Goal: Transaction & Acquisition: Download file/media

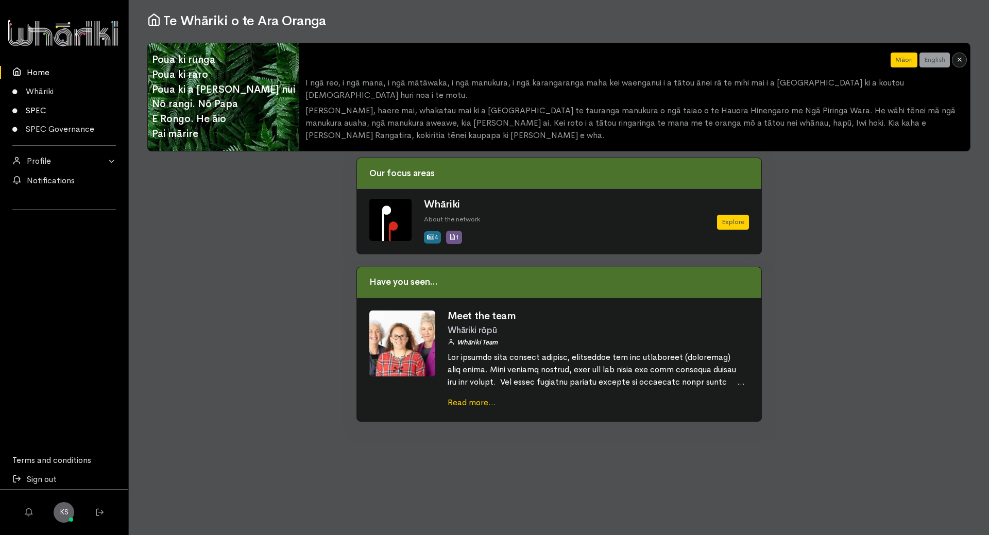
click at [37, 108] on link "SPEC" at bounding box center [64, 110] width 128 height 19
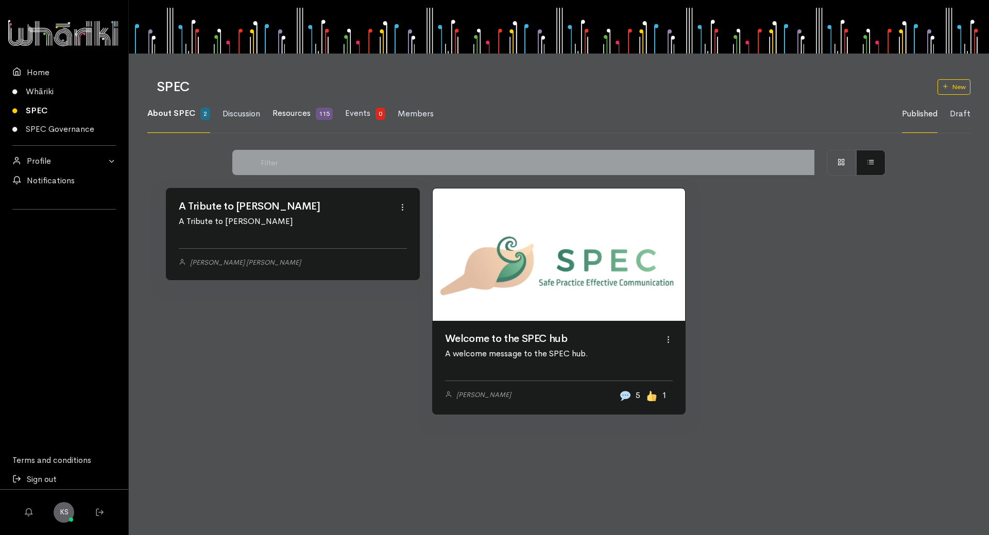
click at [290, 110] on span "Resources" at bounding box center [291, 113] width 38 height 11
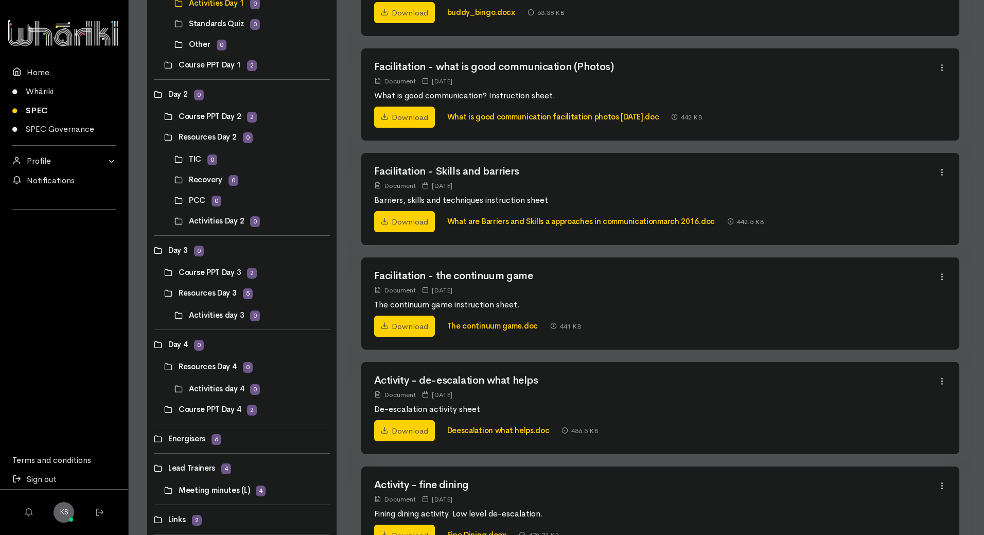
scroll to position [257, 0]
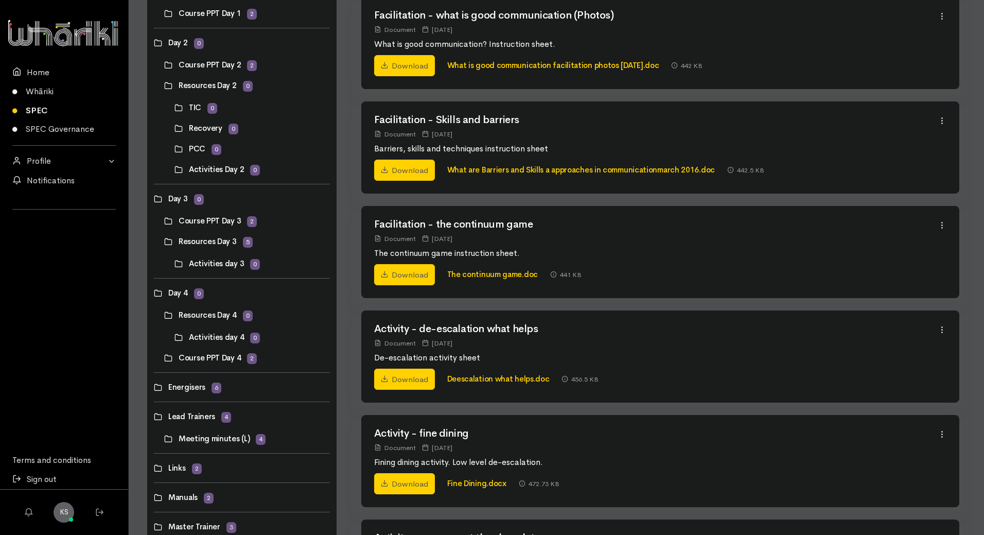
click at [164, 221] on link at bounding box center [164, 221] width 0 height 0
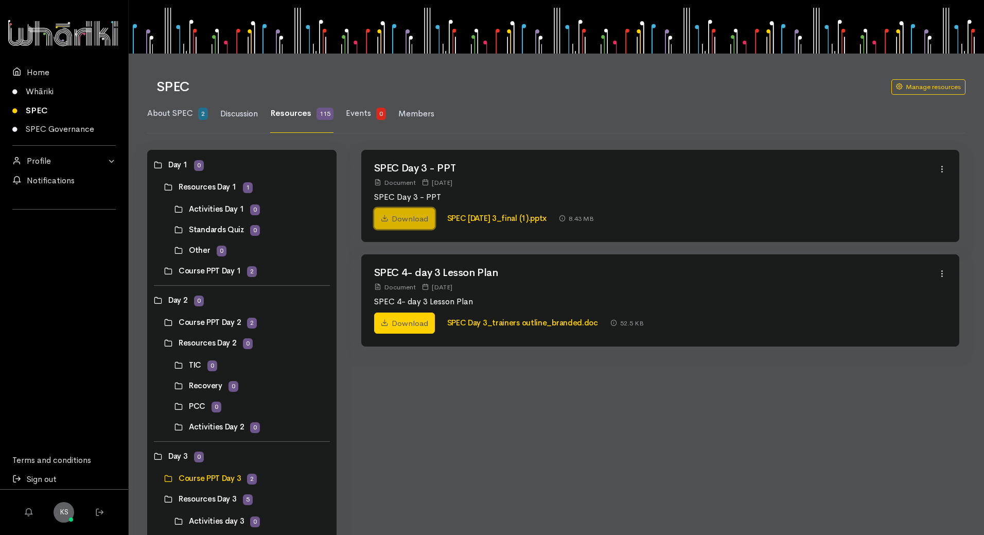
click at [404, 218] on link "Download" at bounding box center [404, 219] width 61 height 22
click at [405, 218] on link "Download" at bounding box center [404, 219] width 61 height 22
